Goal: Task Accomplishment & Management: Manage account settings

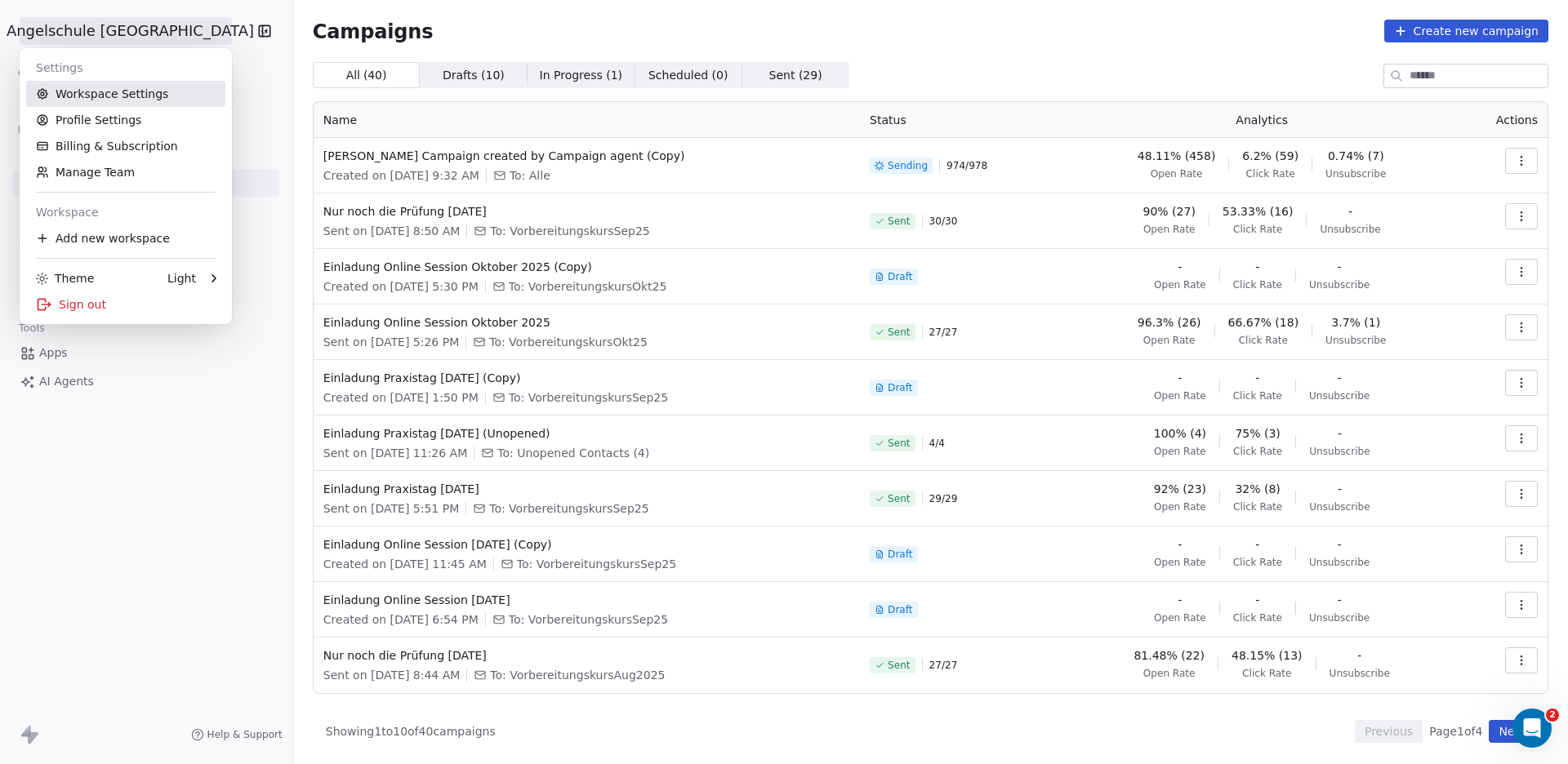
click at [83, 88] on link "Workspace Settings" at bounding box center [125, 94] width 199 height 26
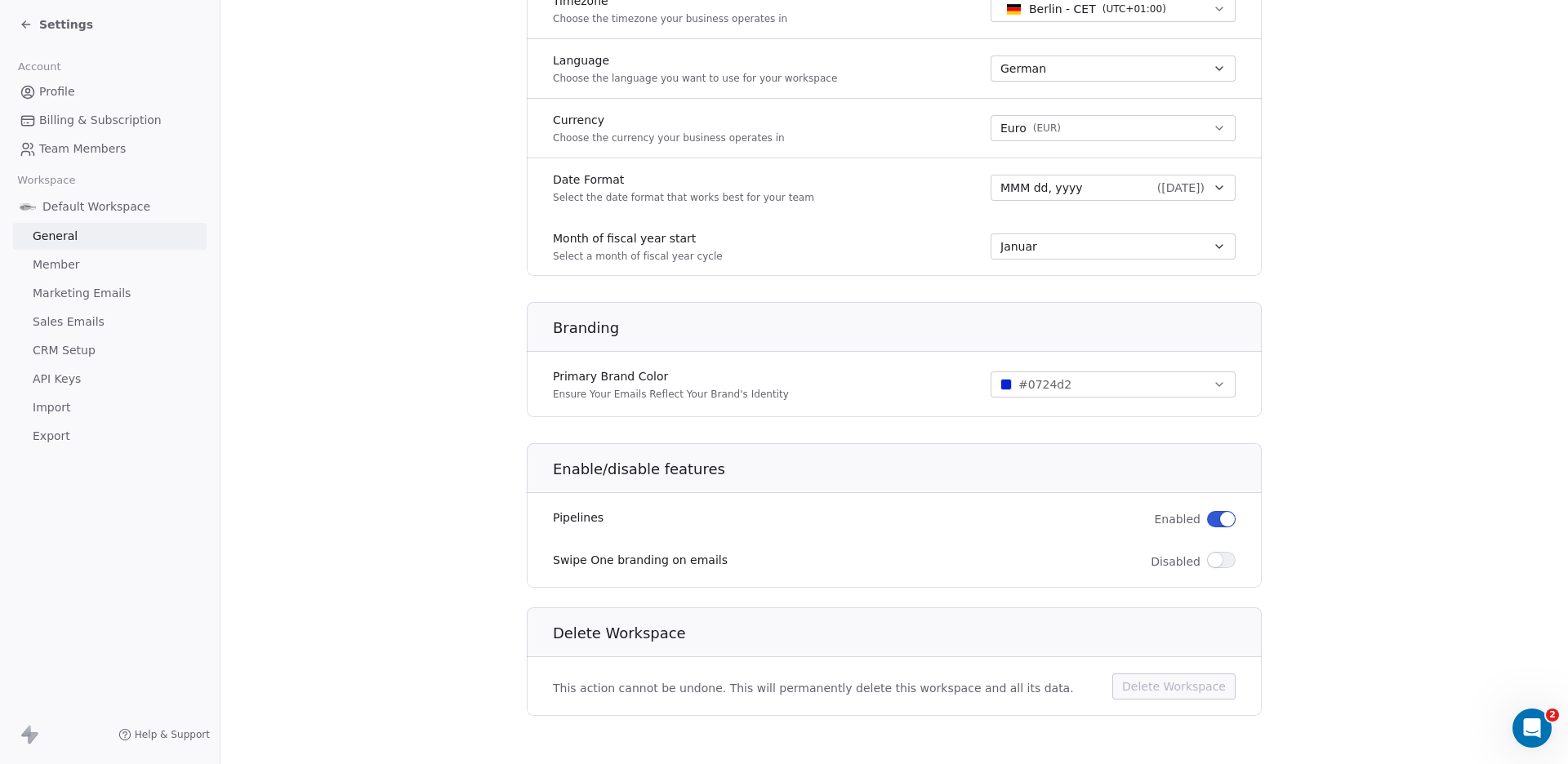
scroll to position [778, 0]
click at [72, 318] on span "Sales Emails" at bounding box center [68, 322] width 72 height 17
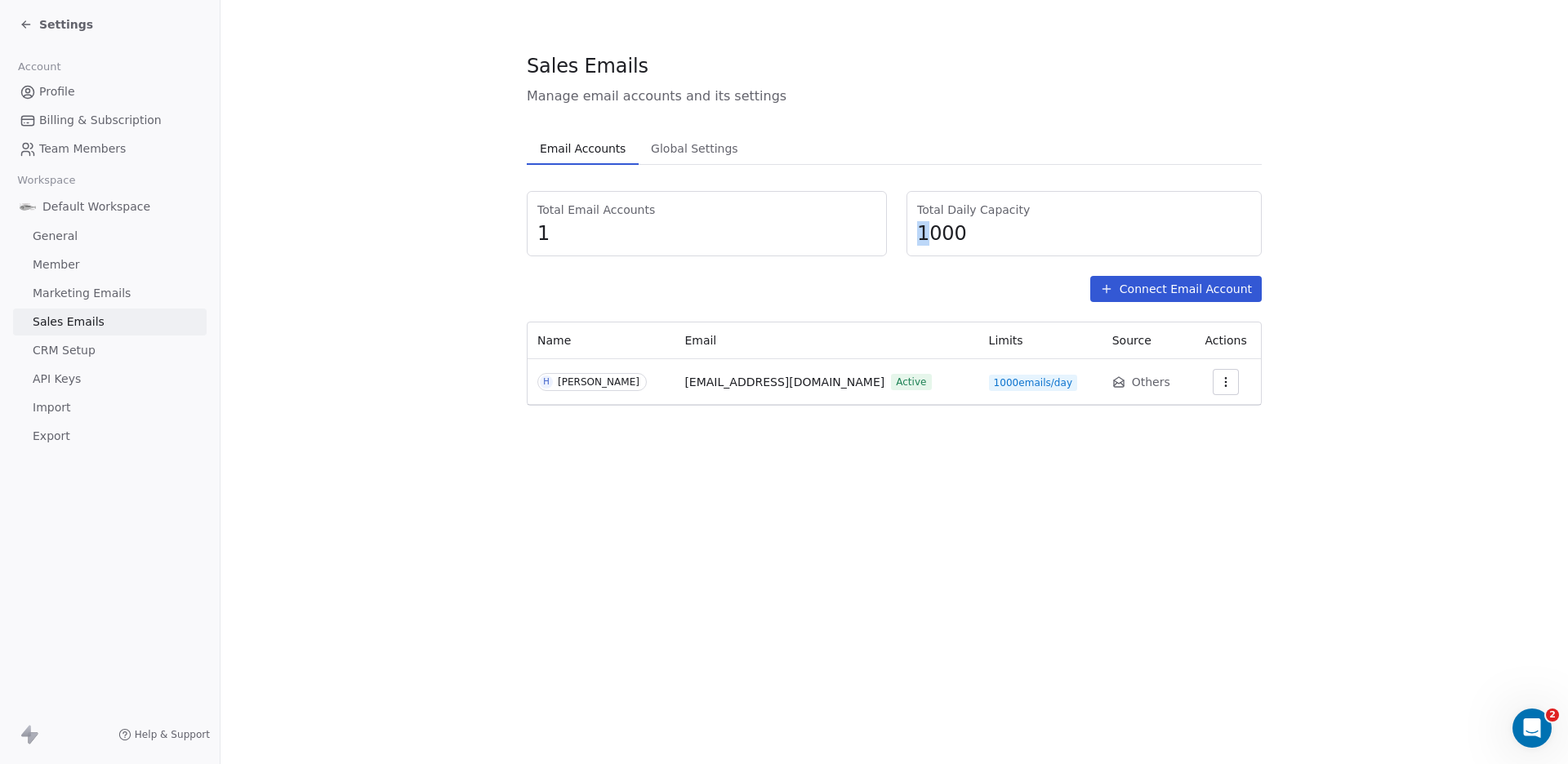
click at [920, 233] on span "1000" at bounding box center [1085, 233] width 334 height 24
click at [938, 234] on span "1000" at bounding box center [1085, 233] width 334 height 24
click at [675, 146] on span "Global Settings" at bounding box center [694, 148] width 101 height 23
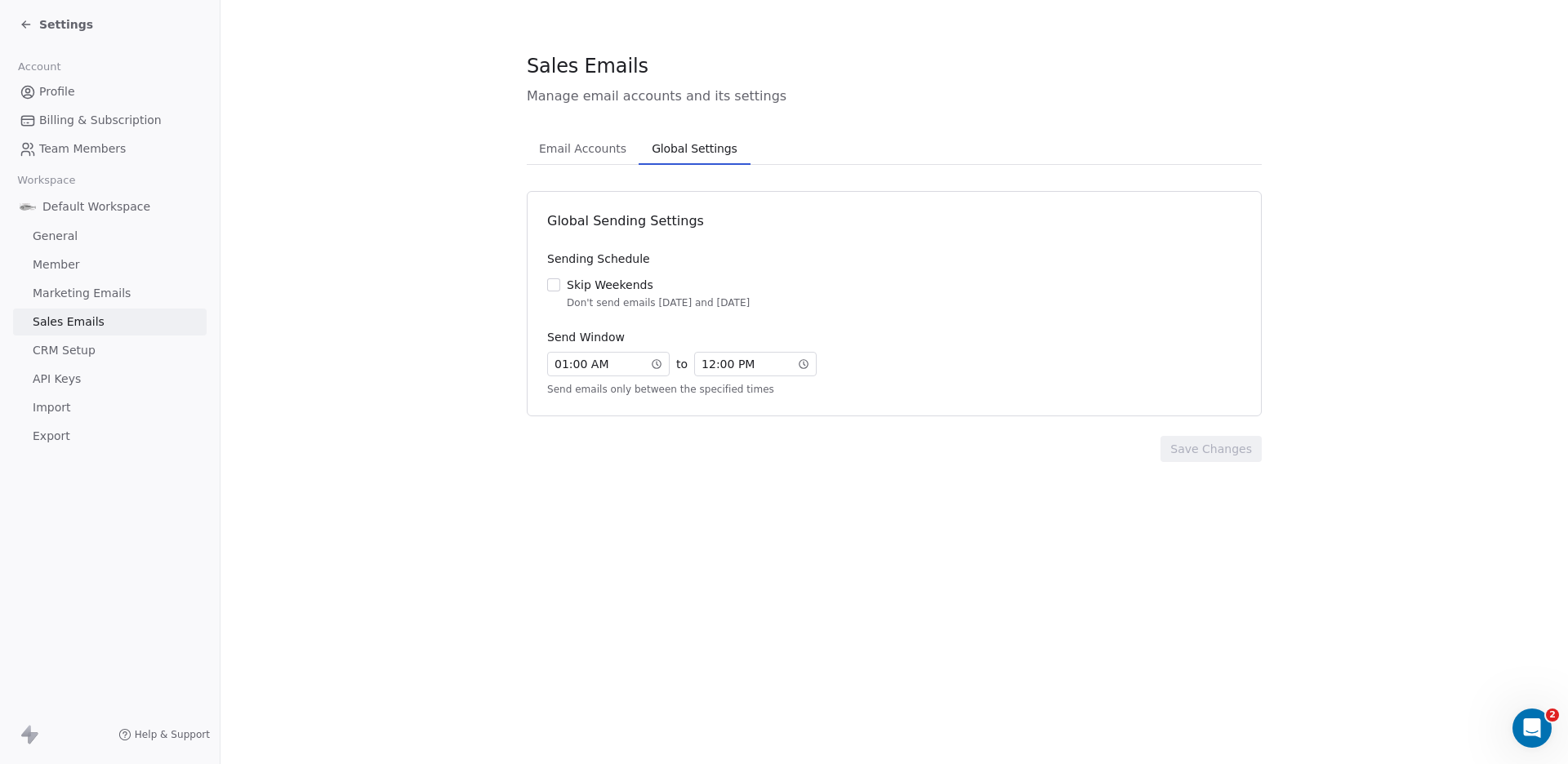
click at [564, 145] on span "Email Accounts" at bounding box center [582, 148] width 101 height 23
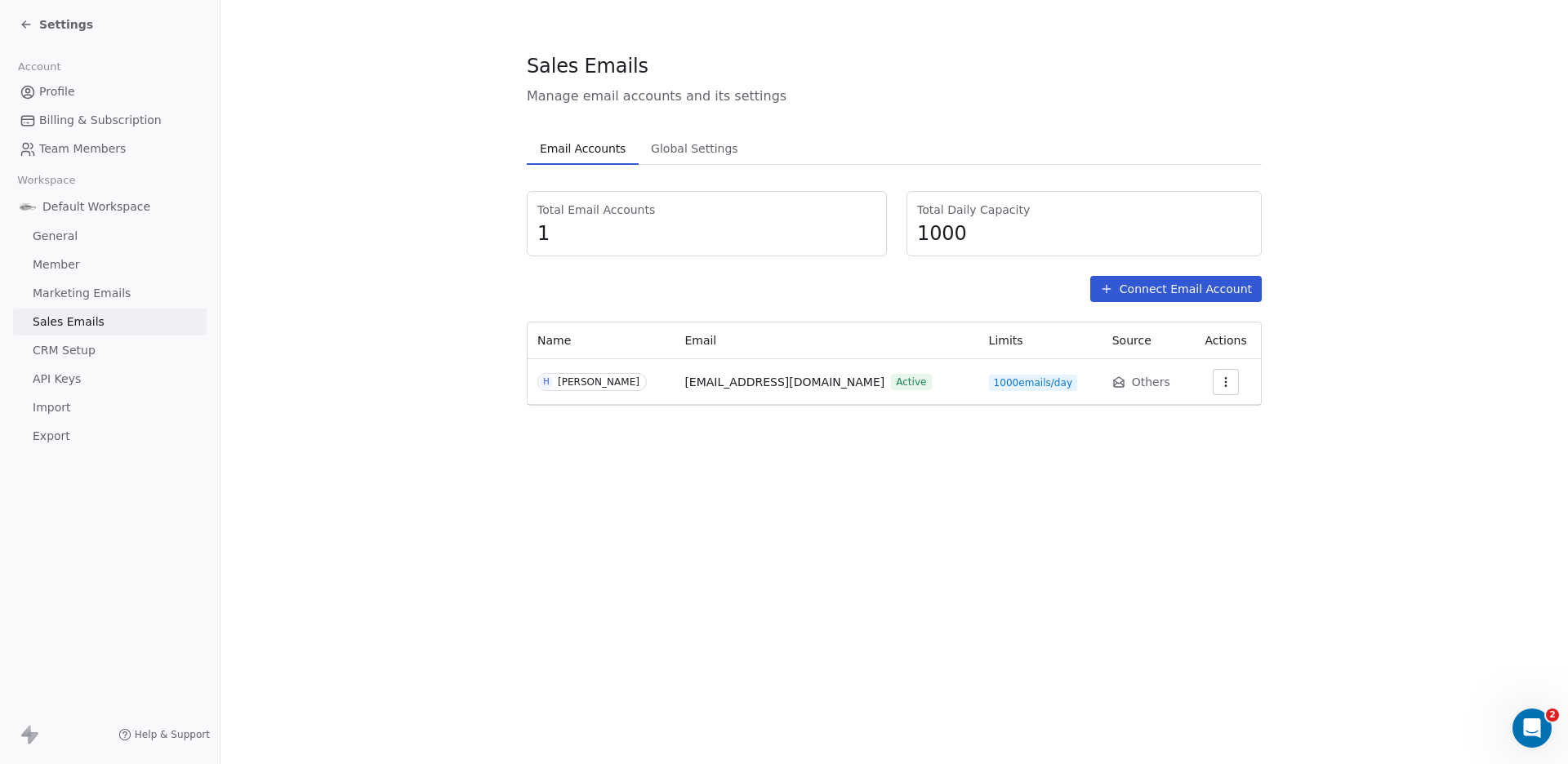
click at [56, 349] on span "CRM Setup" at bounding box center [64, 351] width 63 height 17
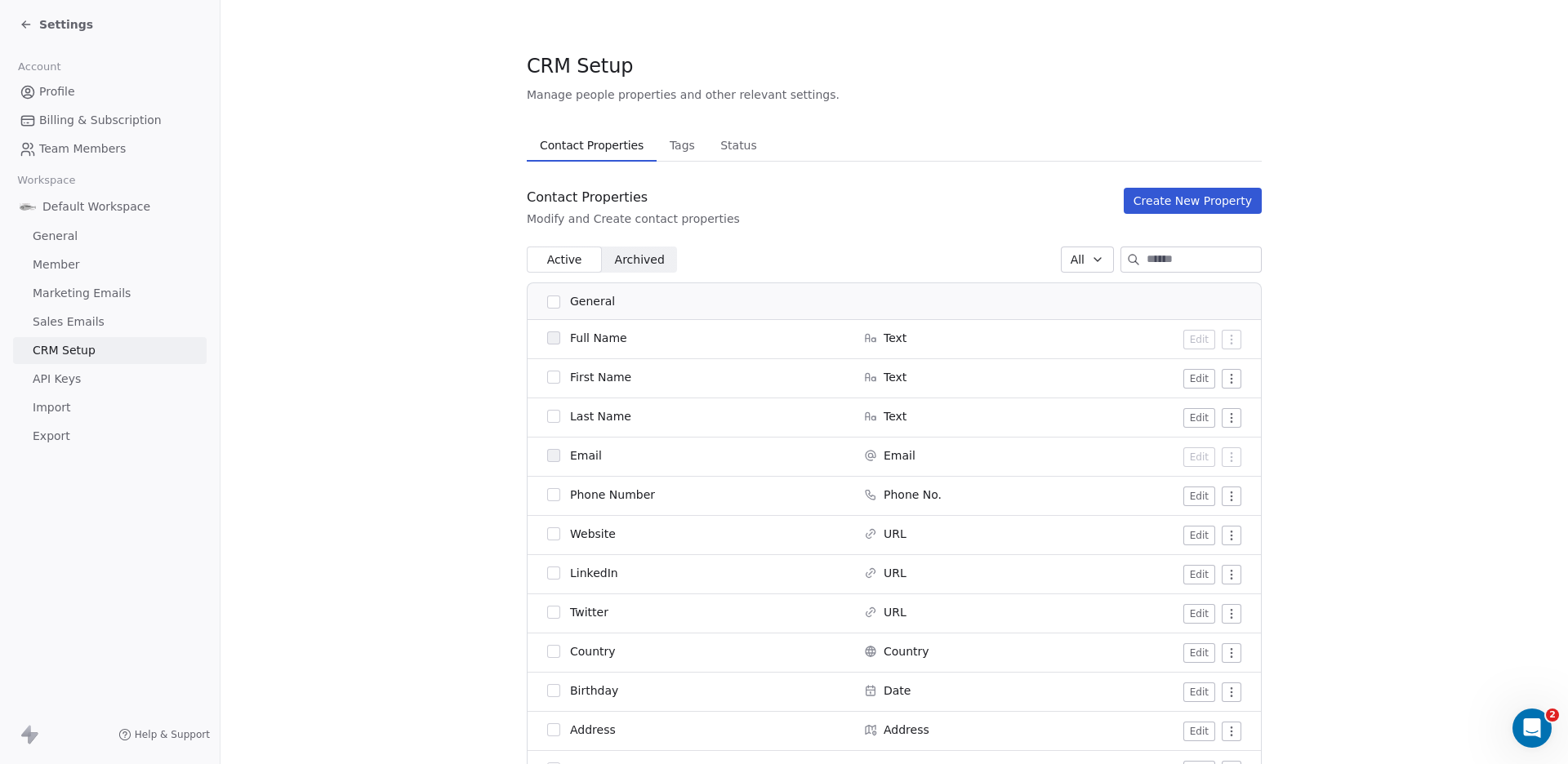
click at [66, 377] on span "API Keys" at bounding box center [57, 379] width 48 height 17
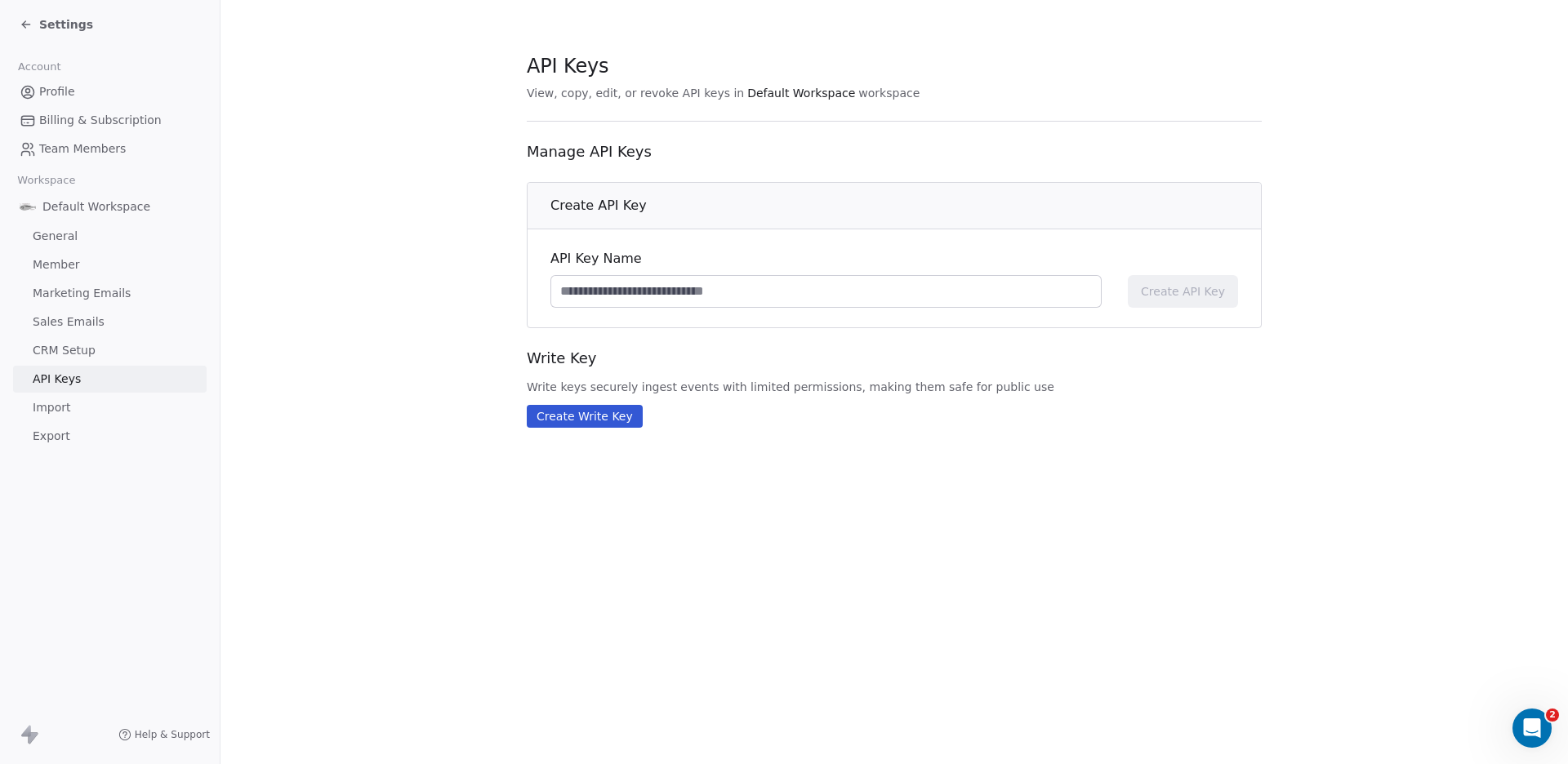
click at [54, 412] on span "Import" at bounding box center [52, 408] width 38 height 17
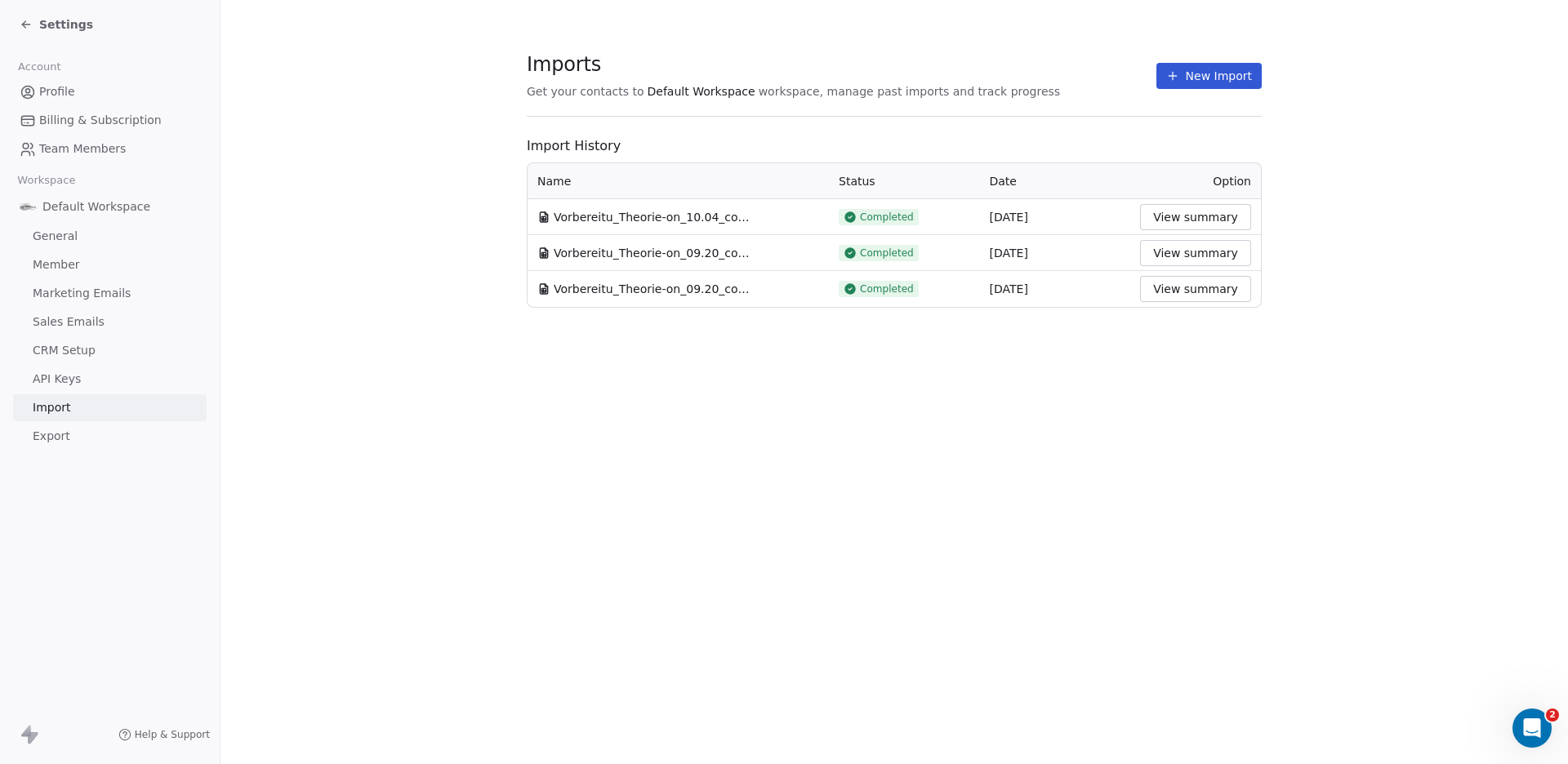
click at [53, 431] on span "Export" at bounding box center [52, 437] width 38 height 17
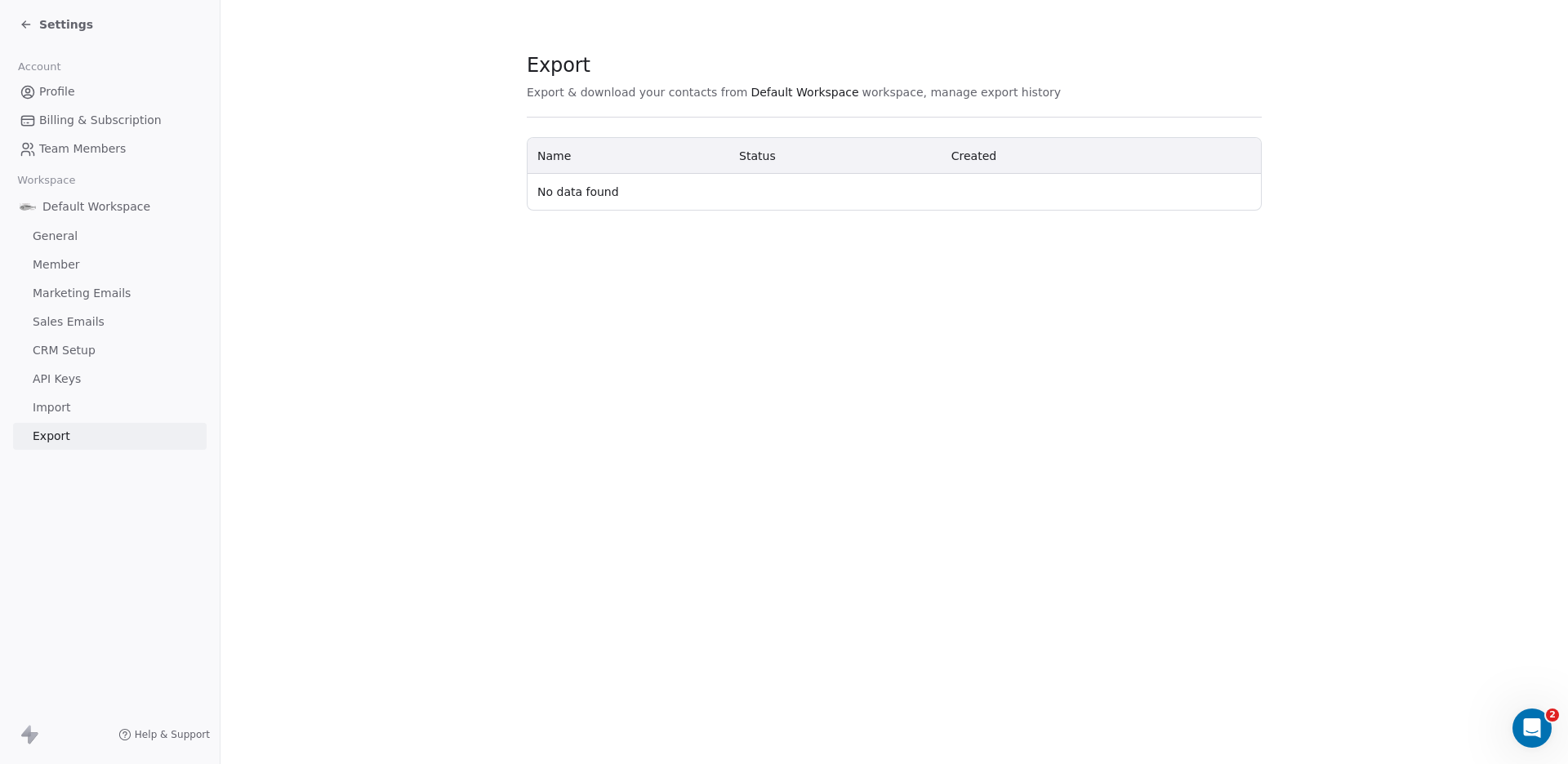
click at [101, 290] on span "Marketing Emails" at bounding box center [82, 294] width 98 height 17
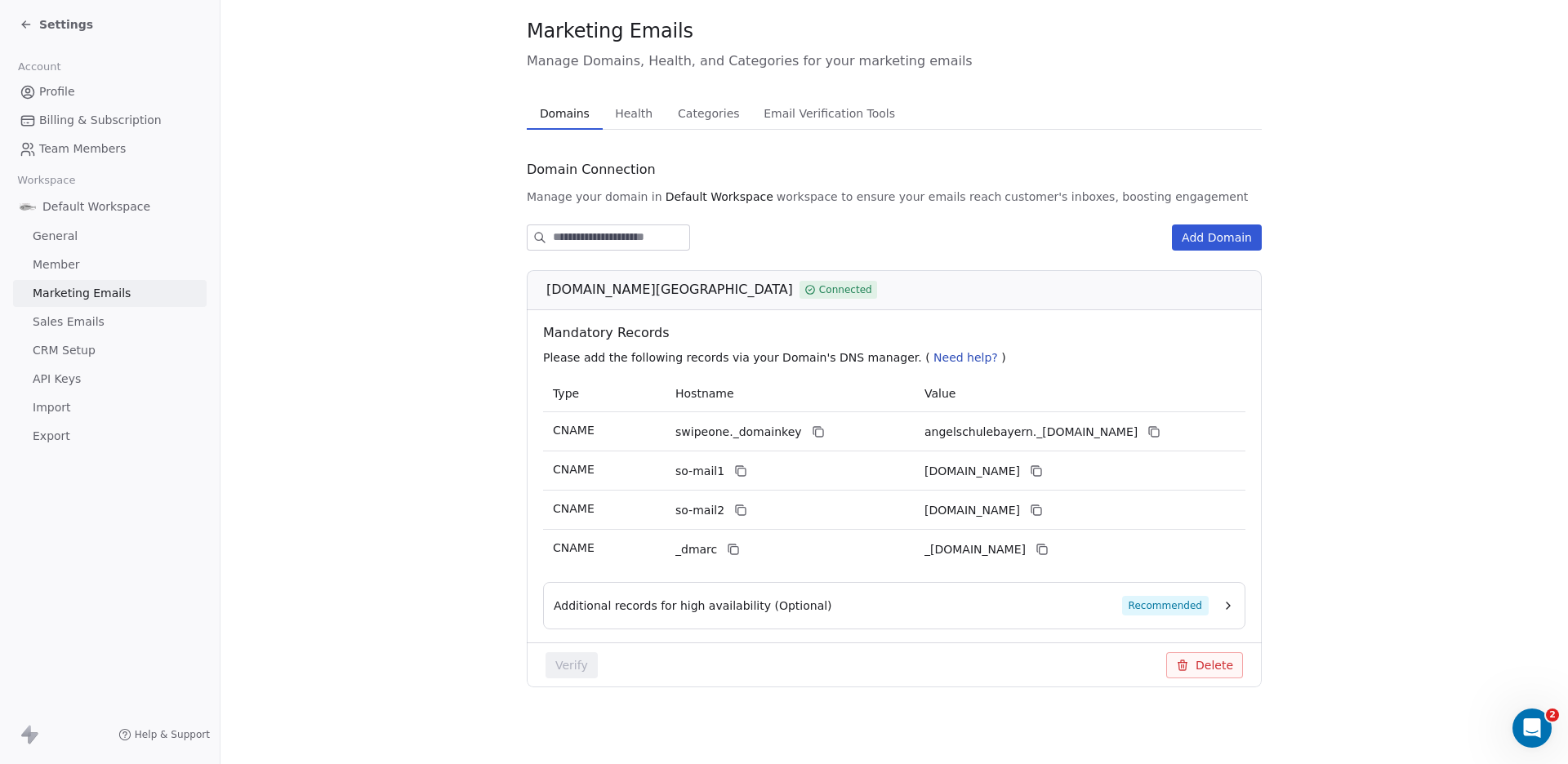
scroll to position [37, 0]
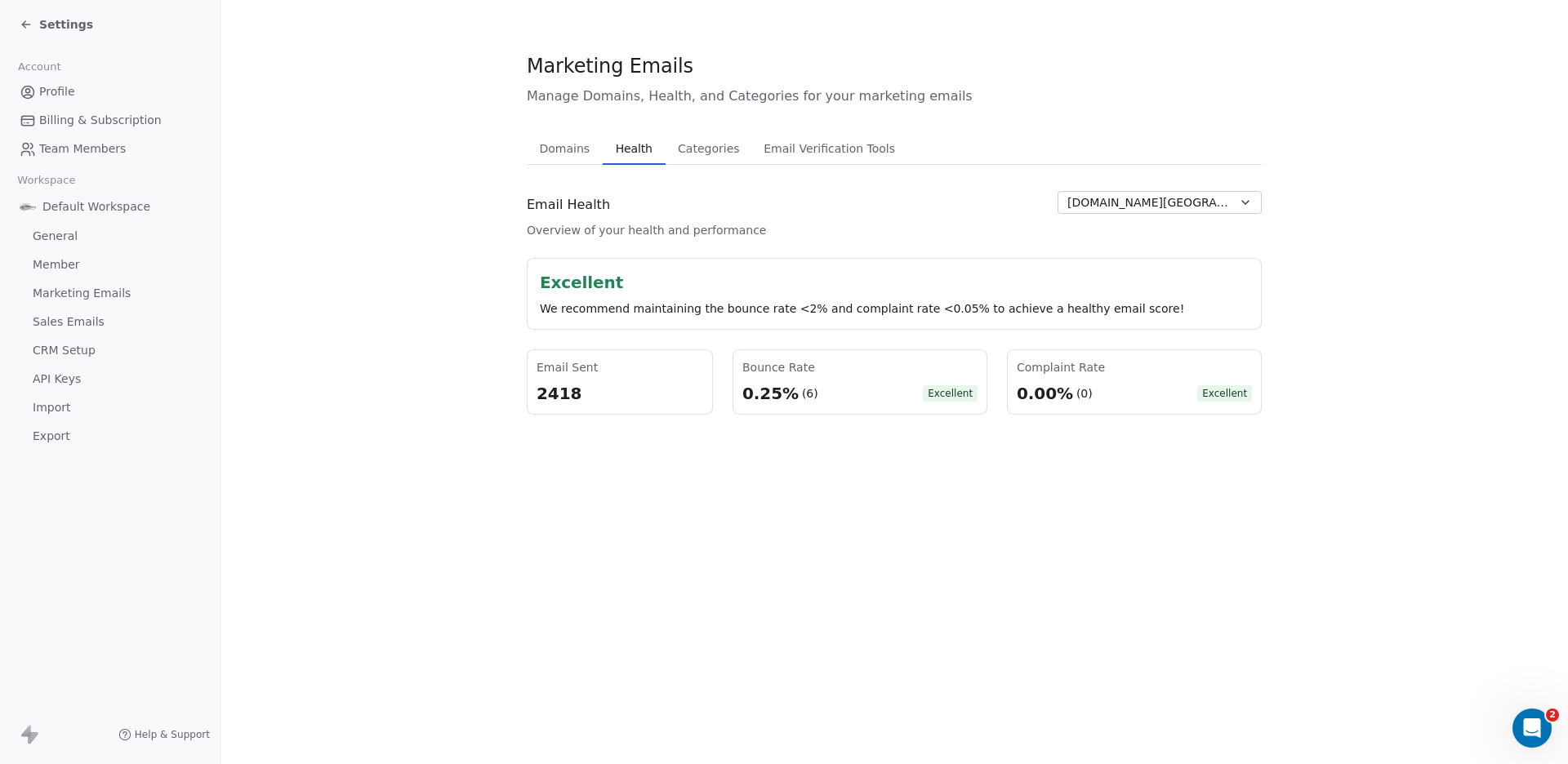
click at [799, 149] on span "Email Verification Tools" at bounding box center [830, 148] width 145 height 23
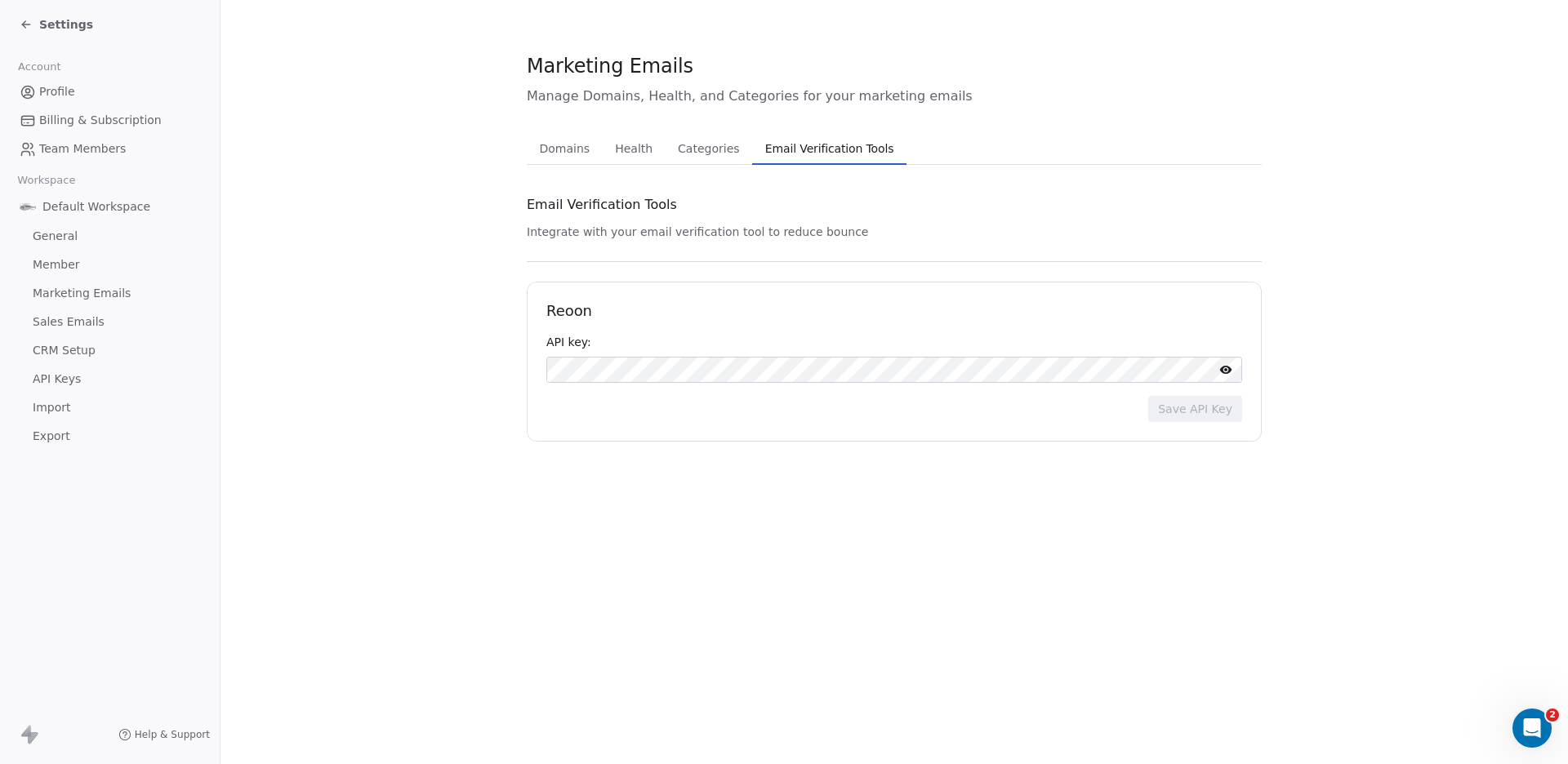
click at [681, 146] on span "Categories" at bounding box center [708, 148] width 74 height 23
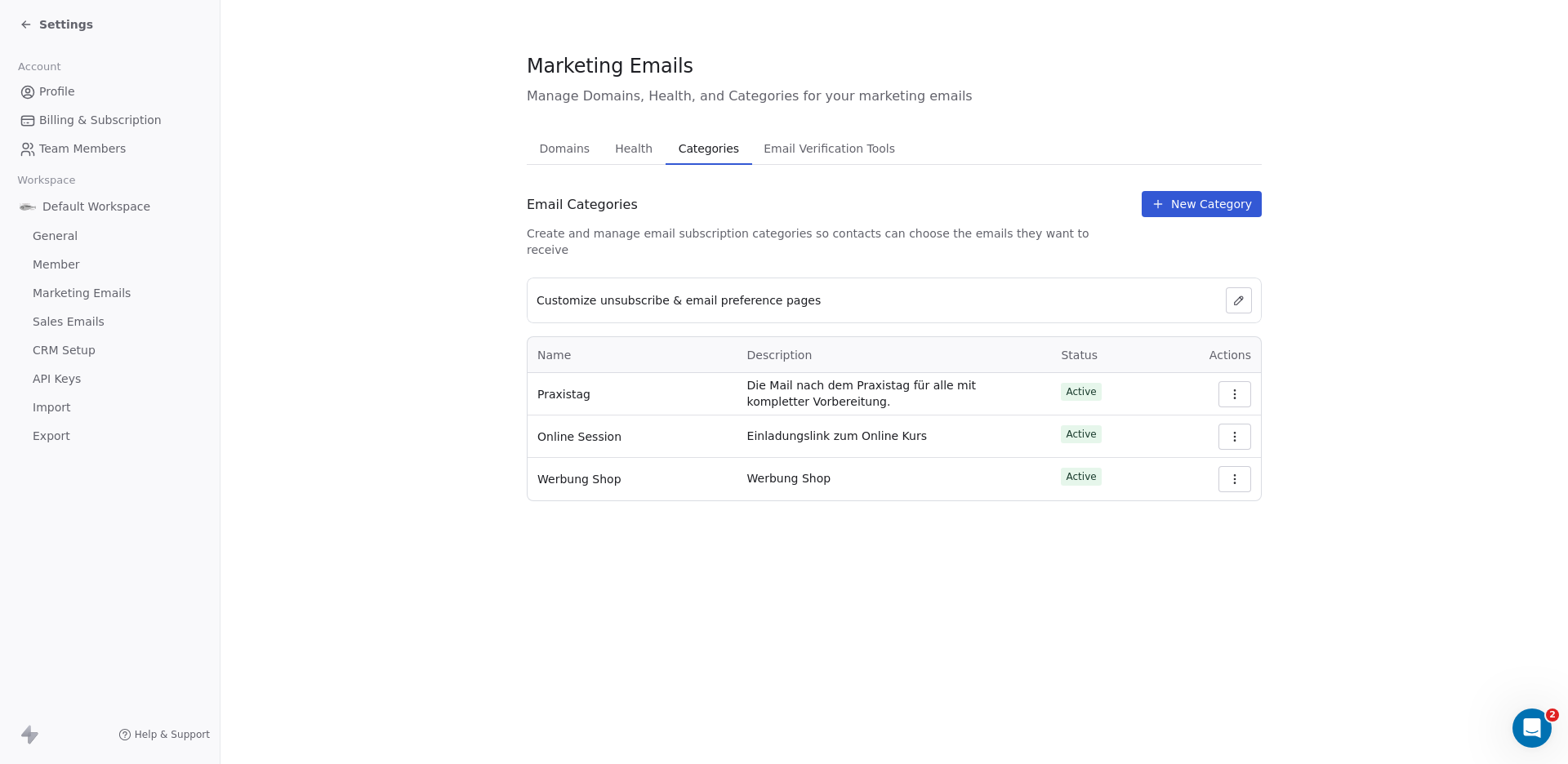
click at [1232, 473] on icon "button" at bounding box center [1235, 479] width 13 height 13
click at [1166, 502] on div "Edit" at bounding box center [1192, 502] width 104 height 27
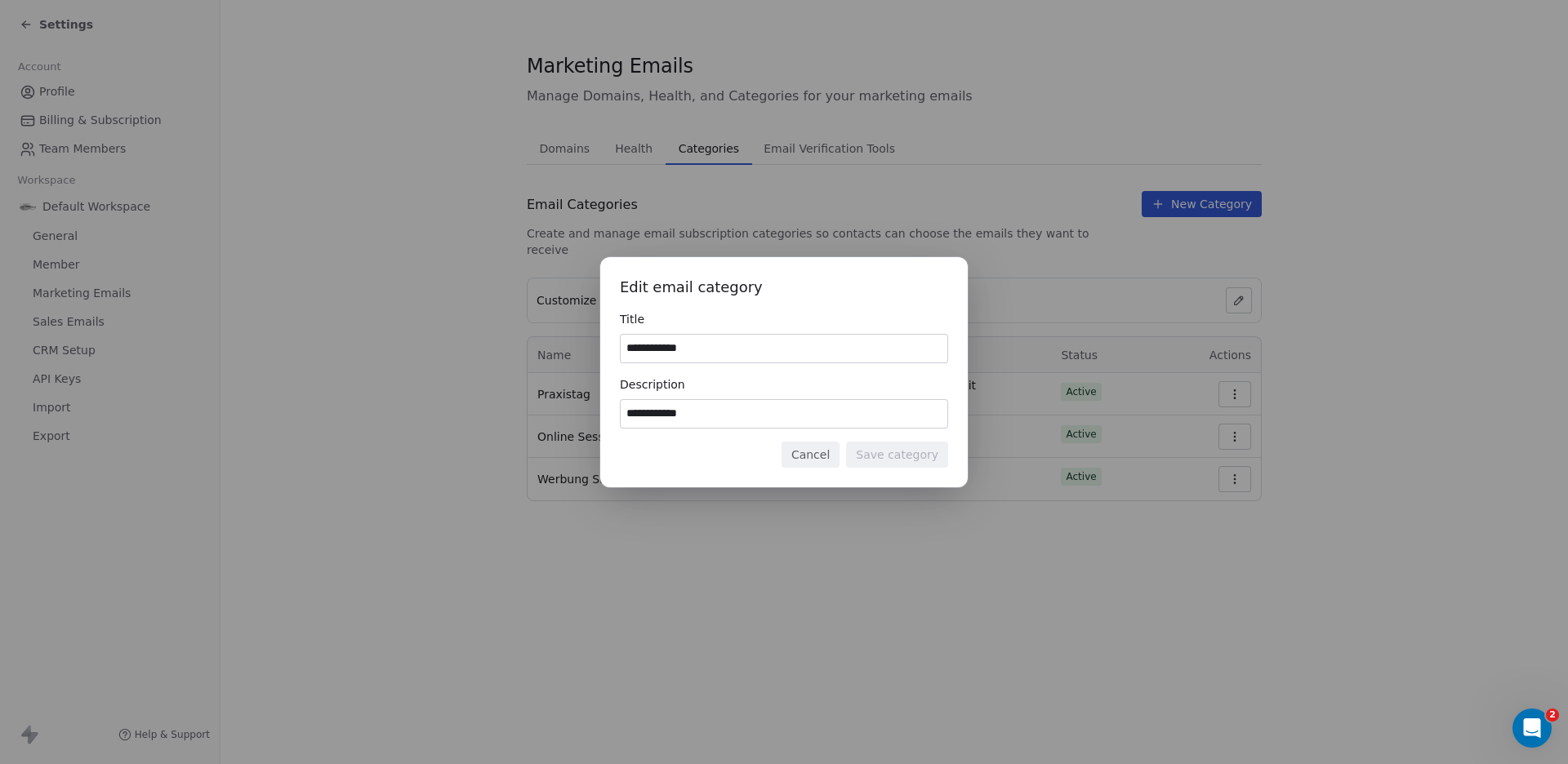
click at [824, 454] on button "Cancel" at bounding box center [810, 455] width 58 height 26
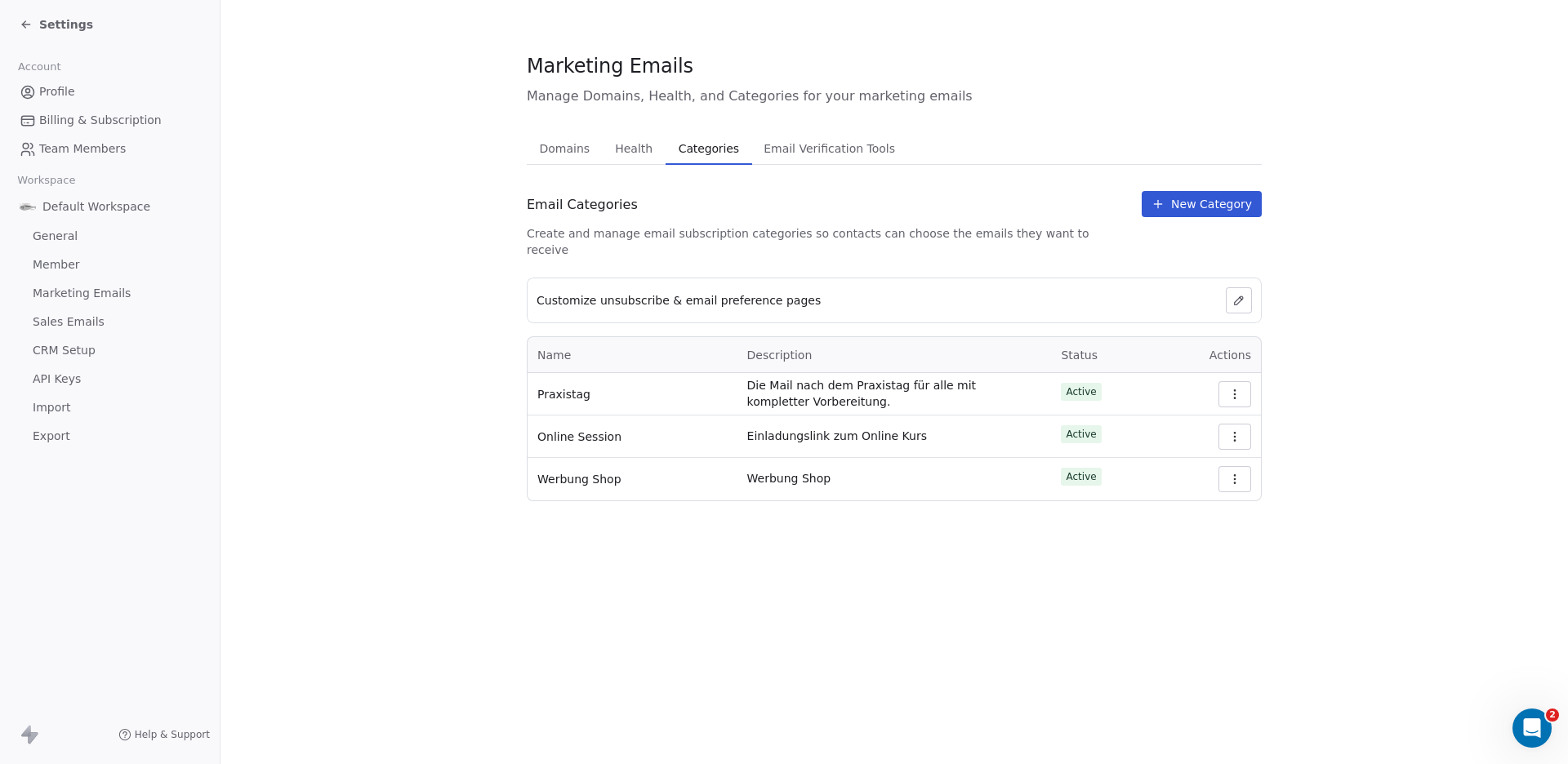
click at [27, 24] on icon at bounding box center [26, 24] width 8 height 0
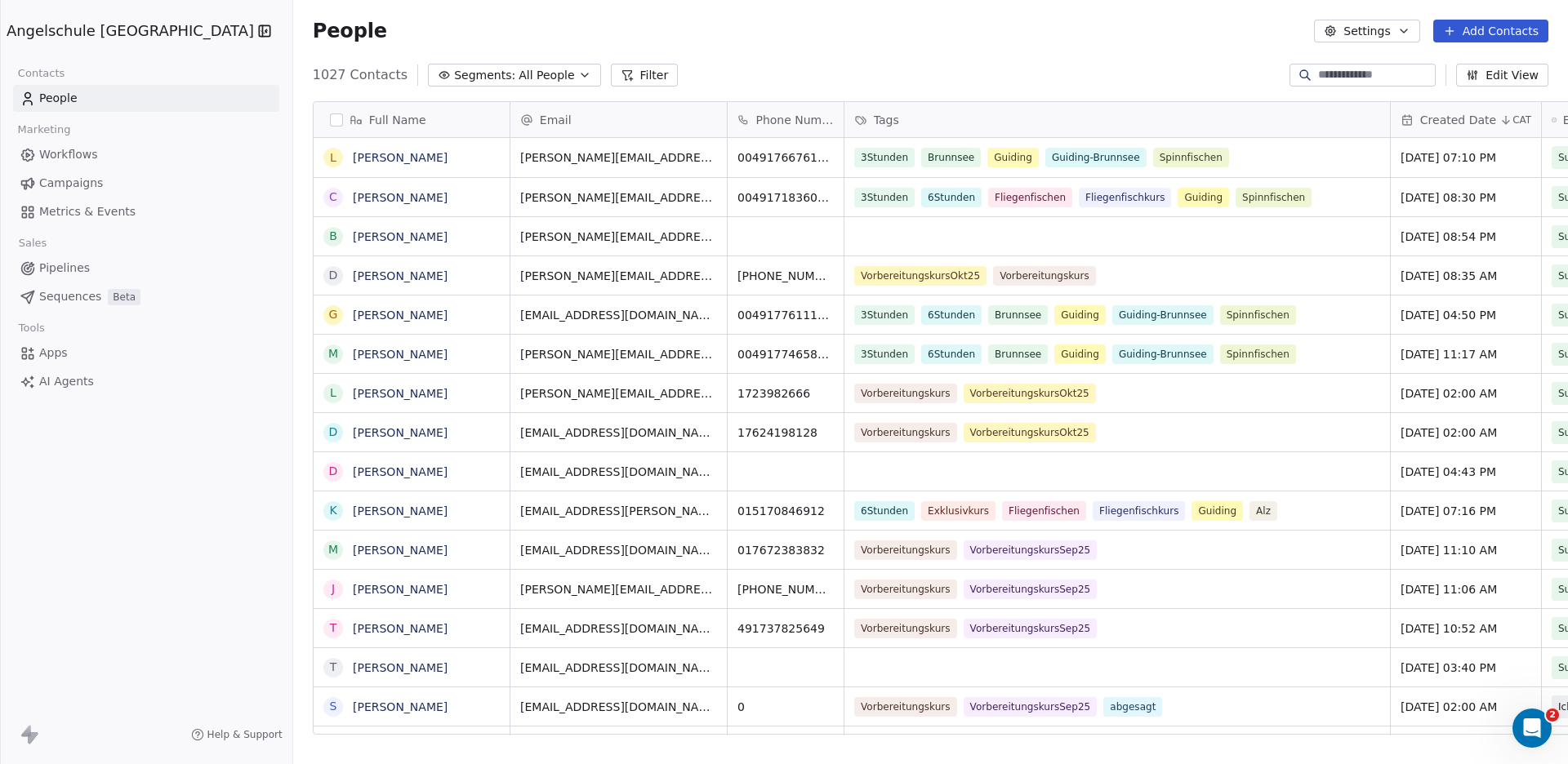
scroll to position [658, 1334]
